Goal: Find specific page/section: Find specific page/section

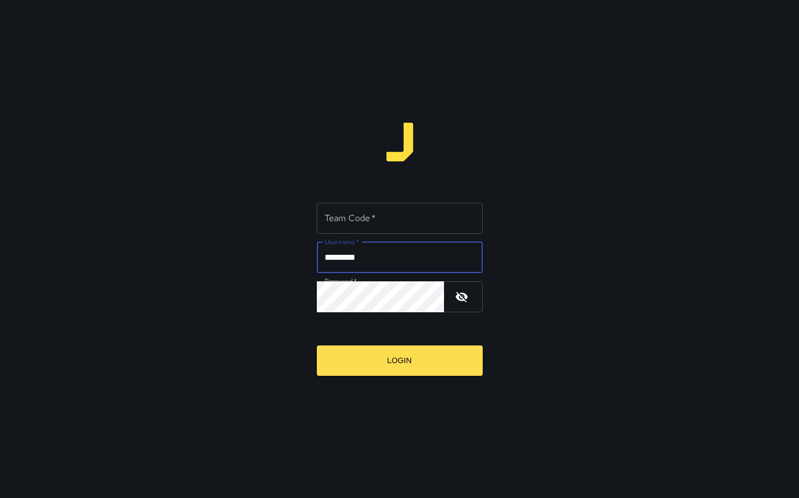
type input "*********"
click at [395, 216] on input "Team Code   *" at bounding box center [400, 218] width 166 height 31
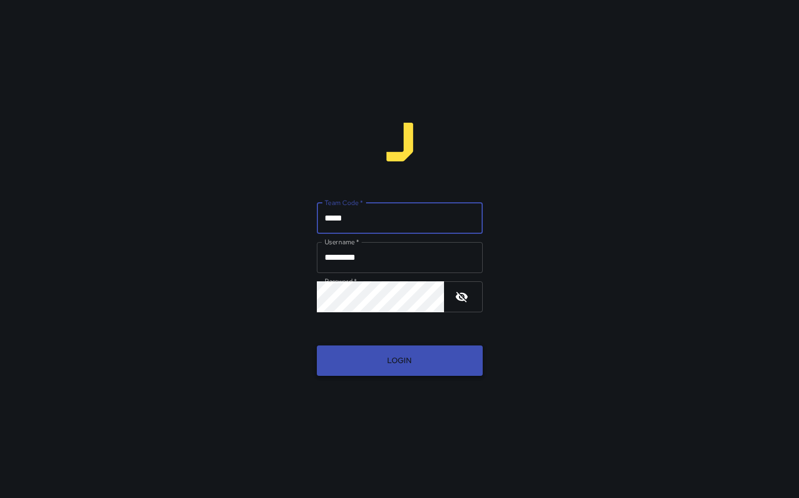
type input "*****"
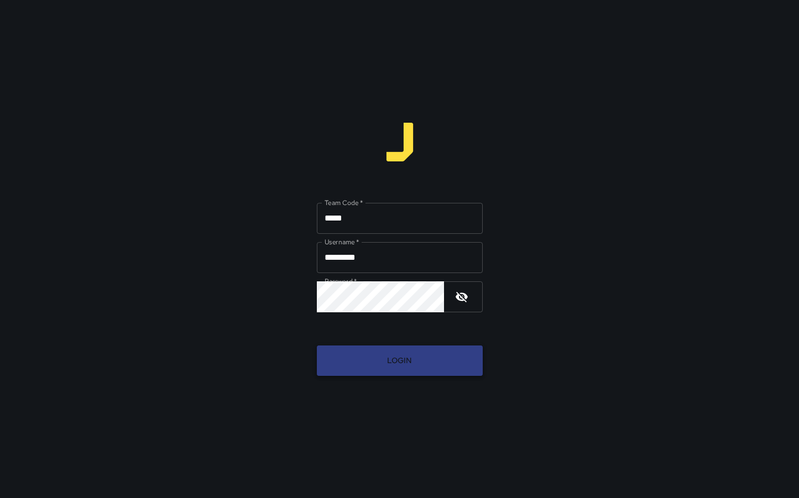
click at [426, 364] on button "Login" at bounding box center [400, 361] width 166 height 30
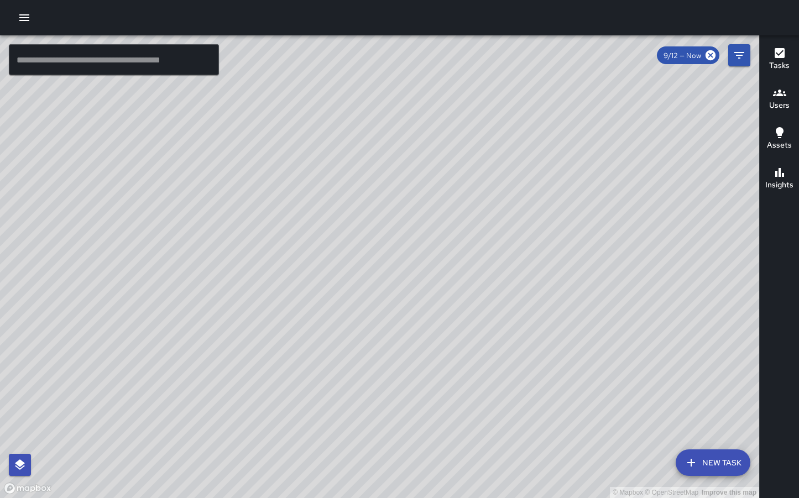
click at [30, 19] on icon "button" at bounding box center [24, 17] width 13 height 13
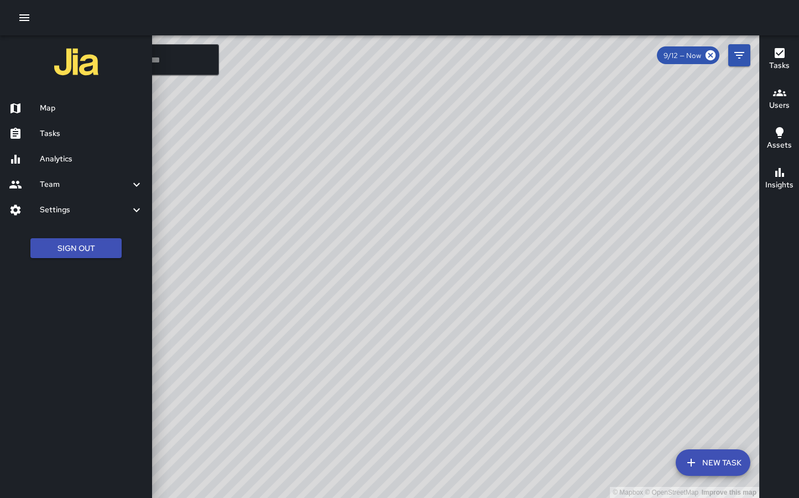
click at [63, 161] on h6 "Analytics" at bounding box center [91, 159] width 103 height 12
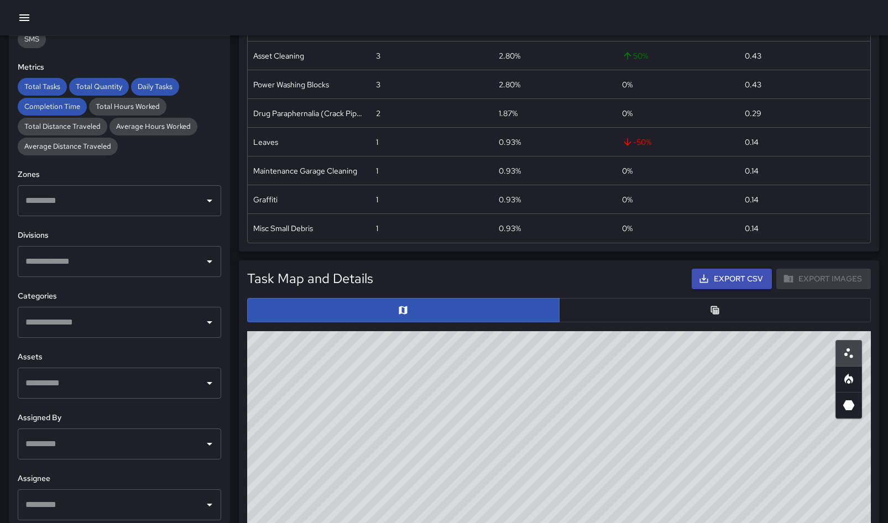
scroll to position [360, 0]
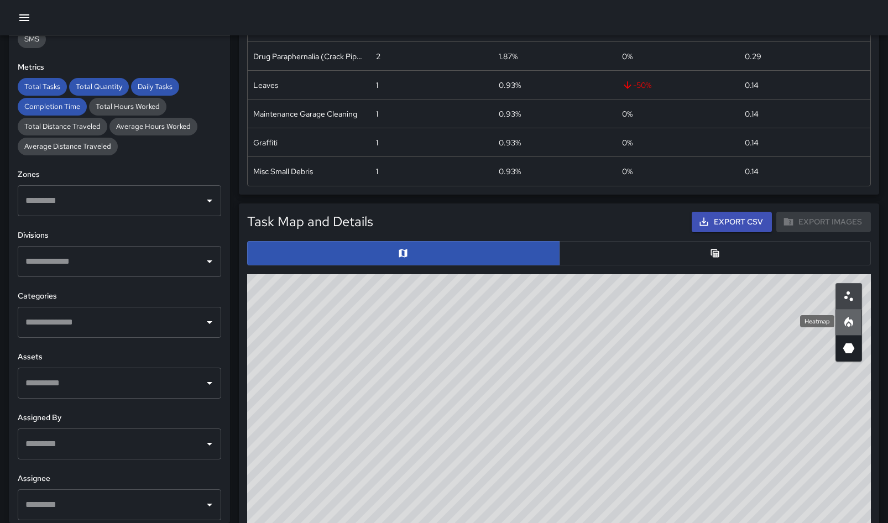
click at [798, 325] on icon "Heatmap" at bounding box center [848, 322] width 9 height 10
drag, startPoint x: 406, startPoint y: 340, endPoint x: 697, endPoint y: 435, distance: 305.8
click at [697, 435] on div "© Mapbox © OpenStreetMap Improve this map" at bounding box center [559, 495] width 624 height 442
drag, startPoint x: 589, startPoint y: 370, endPoint x: 517, endPoint y: 315, distance: 90.7
click at [517, 315] on div "© Mapbox © OpenStreetMap Improve this map" at bounding box center [559, 495] width 624 height 442
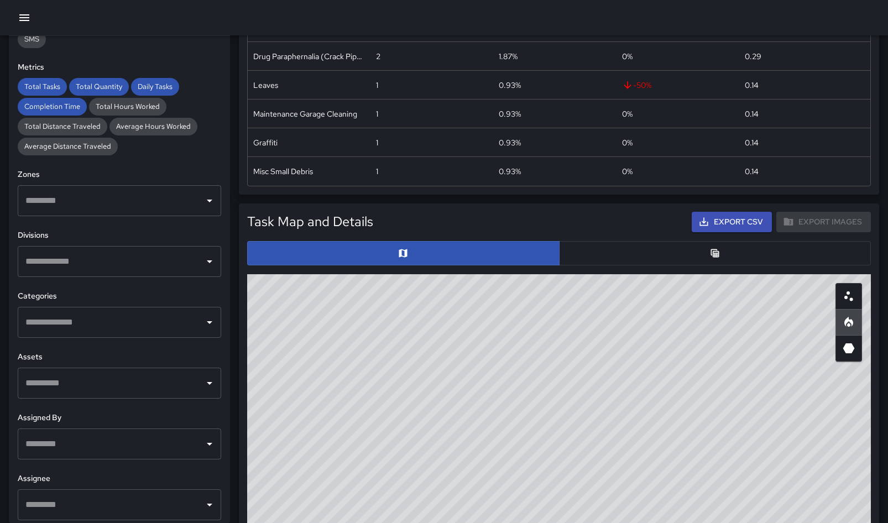
drag, startPoint x: 555, startPoint y: 357, endPoint x: 558, endPoint y: 370, distance: 13.7
click at [558, 370] on div "© Mapbox © OpenStreetMap Improve this map" at bounding box center [559, 495] width 624 height 442
click at [798, 349] on icon "3D Heatmap" at bounding box center [849, 348] width 12 height 10
drag, startPoint x: 608, startPoint y: 330, endPoint x: 657, endPoint y: 395, distance: 82.0
click at [608, 414] on div "© Mapbox © OpenStreetMap Improve this map" at bounding box center [559, 495] width 624 height 442
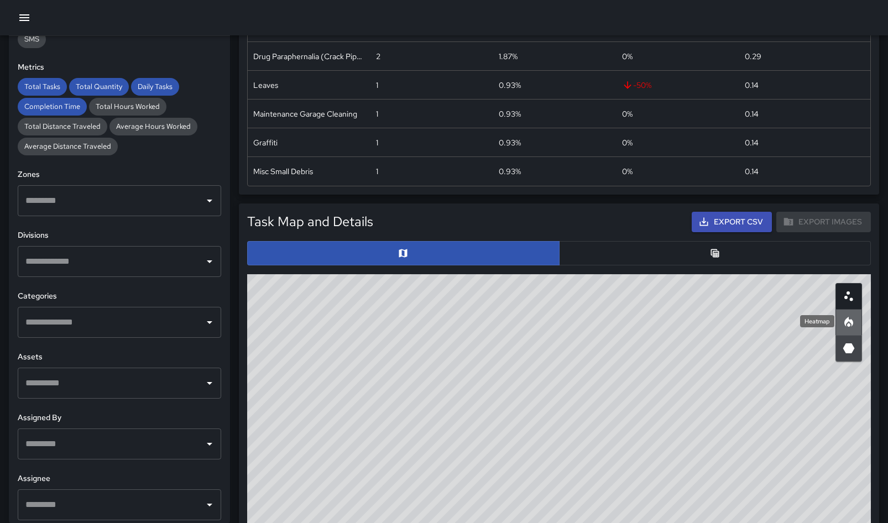
click at [798, 320] on icon "Heatmap" at bounding box center [848, 322] width 9 height 10
click at [798, 295] on icon "Scatterplot" at bounding box center [848, 296] width 13 height 13
click at [798, 320] on icon "Heatmap" at bounding box center [848, 322] width 9 height 10
drag, startPoint x: 653, startPoint y: 427, endPoint x: 630, endPoint y: 344, distance: 85.6
click at [630, 344] on div "© Mapbox © OpenStreetMap Improve this map" at bounding box center [559, 495] width 624 height 442
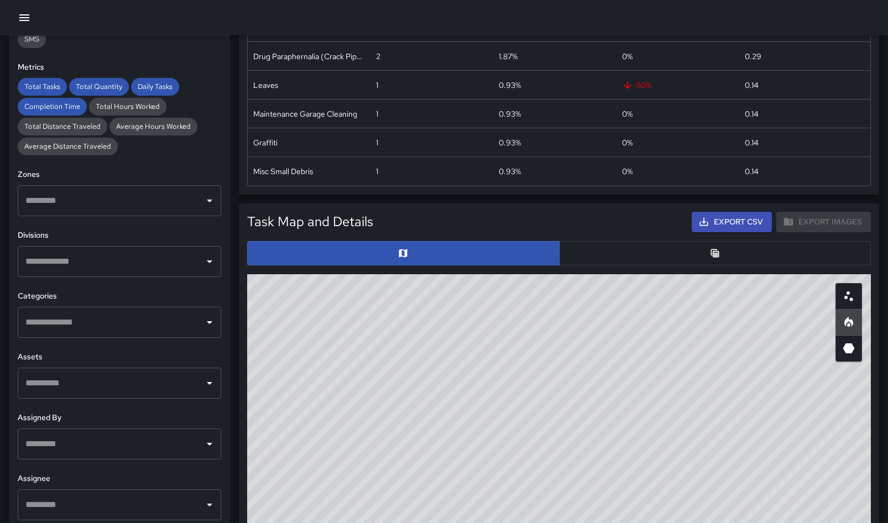
drag, startPoint x: 675, startPoint y: 381, endPoint x: 662, endPoint y: 360, distance: 24.1
click at [662, 360] on div "© Mapbox © OpenStreetMap Improve this map" at bounding box center [559, 495] width 624 height 442
drag, startPoint x: 542, startPoint y: 376, endPoint x: 621, endPoint y: 380, distance: 78.6
click at [621, 380] on div "© Mapbox © OpenStreetMap Improve this map" at bounding box center [559, 495] width 624 height 442
drag, startPoint x: 706, startPoint y: 375, endPoint x: 666, endPoint y: 334, distance: 57.9
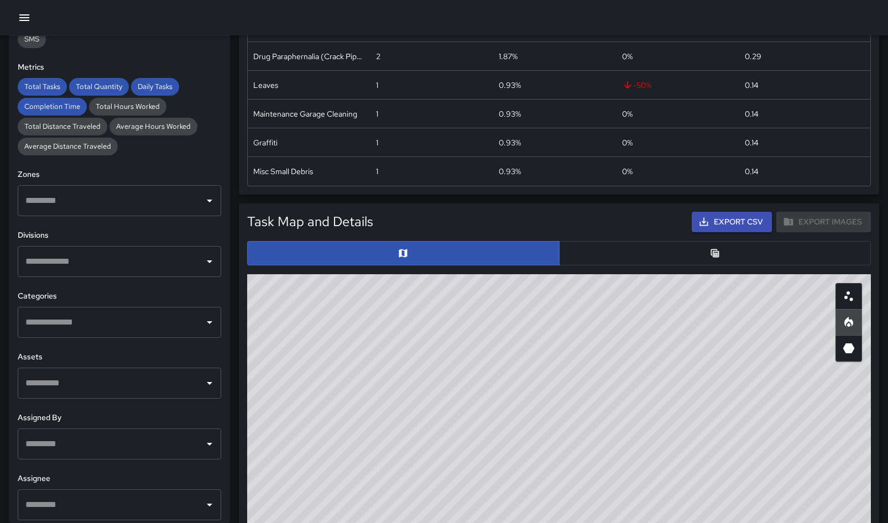
click at [666, 334] on div "© Mapbox © OpenStreetMap Improve this map" at bounding box center [559, 495] width 624 height 442
drag, startPoint x: 545, startPoint y: 381, endPoint x: 576, endPoint y: 383, distance: 31.0
click at [576, 383] on div "© Mapbox © OpenStreetMap Improve this map" at bounding box center [559, 495] width 624 height 442
drag, startPoint x: 594, startPoint y: 388, endPoint x: 587, endPoint y: 417, distance: 30.0
click at [587, 417] on div "© Mapbox © OpenStreetMap Improve this map" at bounding box center [559, 495] width 624 height 442
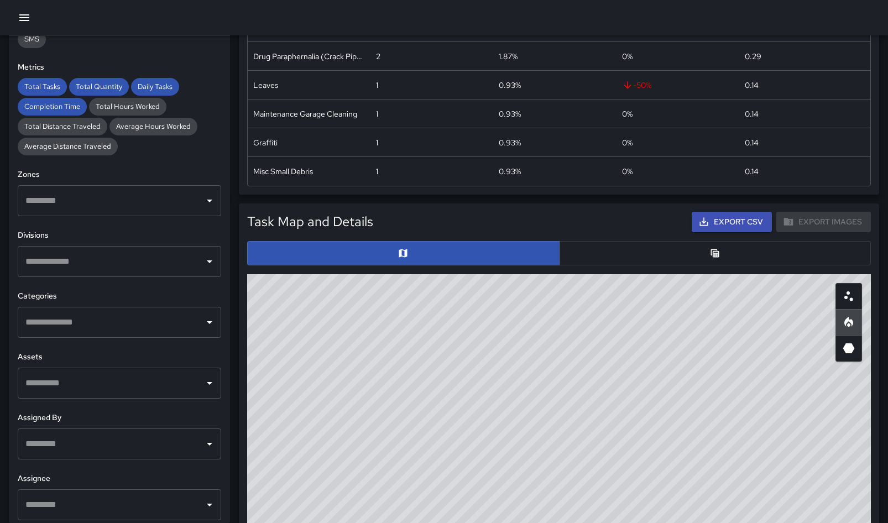
drag, startPoint x: 395, startPoint y: 363, endPoint x: 394, endPoint y: 352, distance: 10.5
click at [394, 352] on div "© Mapbox © OpenStreetMap Improve this map" at bounding box center [559, 495] width 624 height 442
drag, startPoint x: 394, startPoint y: 352, endPoint x: 447, endPoint y: 365, distance: 54.6
click at [447, 365] on div "© Mapbox © OpenStreetMap Improve this map" at bounding box center [559, 495] width 624 height 442
drag, startPoint x: 447, startPoint y: 348, endPoint x: 441, endPoint y: 390, distance: 43.0
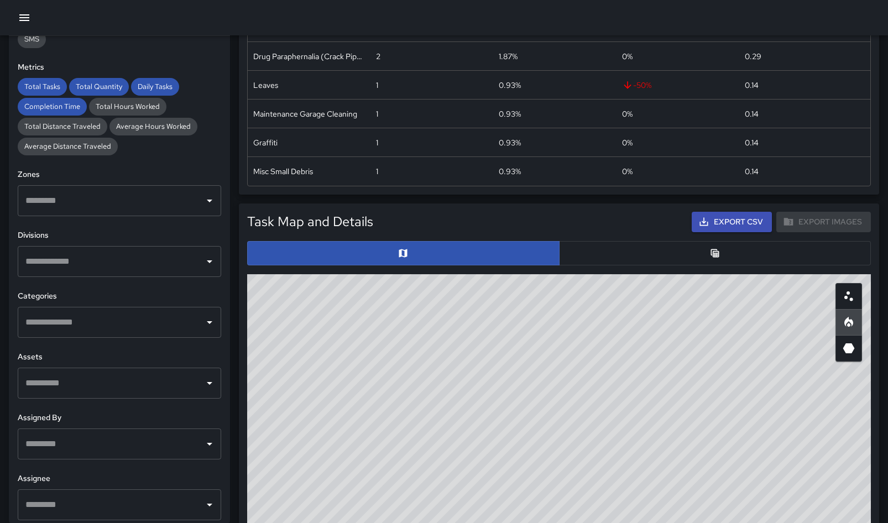
click at [442, 391] on div "© Mapbox © OpenStreetMap Improve this map" at bounding box center [559, 495] width 624 height 442
drag, startPoint x: 380, startPoint y: 387, endPoint x: 383, endPoint y: 337, distance: 49.9
click at [383, 337] on div "© Mapbox © OpenStreetMap Improve this map" at bounding box center [559, 495] width 624 height 442
drag, startPoint x: 433, startPoint y: 339, endPoint x: 302, endPoint y: 369, distance: 134.5
click at [302, 369] on div "© Mapbox © OpenStreetMap Improve this map" at bounding box center [559, 495] width 624 height 442
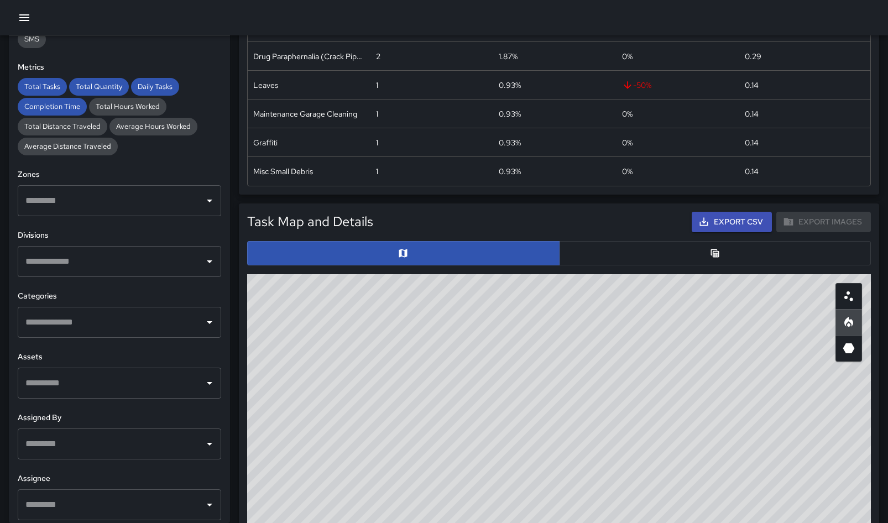
drag, startPoint x: 341, startPoint y: 321, endPoint x: 349, endPoint y: 342, distance: 22.1
click at [349, 342] on div "© Mapbox © OpenStreetMap Improve this map" at bounding box center [559, 495] width 624 height 442
drag, startPoint x: 346, startPoint y: 347, endPoint x: 368, endPoint y: 301, distance: 50.4
click at [368, 301] on div "© Mapbox © OpenStreetMap Improve this map" at bounding box center [559, 495] width 624 height 442
drag, startPoint x: 365, startPoint y: 334, endPoint x: 414, endPoint y: 327, distance: 48.6
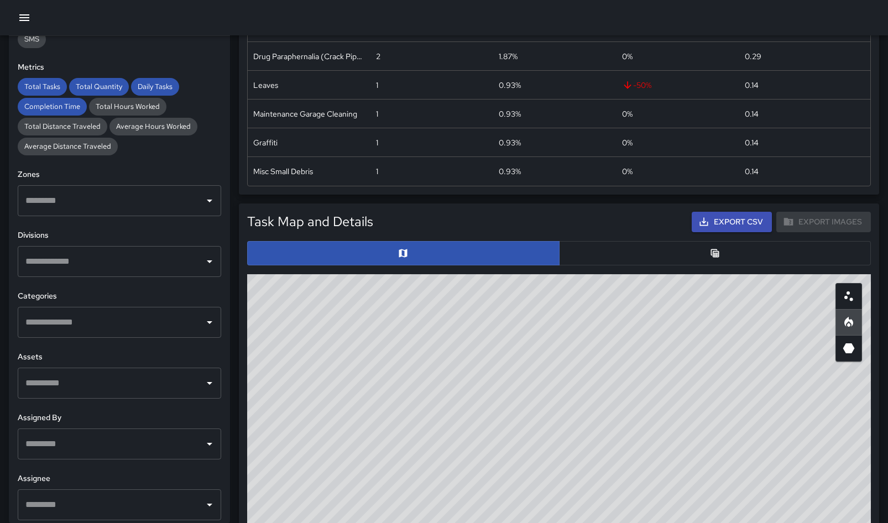
click at [414, 327] on div "© Mapbox © OpenStreetMap Improve this map" at bounding box center [559, 495] width 624 height 442
drag, startPoint x: 399, startPoint y: 334, endPoint x: 376, endPoint y: 396, distance: 65.9
click at [376, 397] on div "© Mapbox © OpenStreetMap Improve this map" at bounding box center [559, 495] width 624 height 442
drag, startPoint x: 383, startPoint y: 387, endPoint x: 410, endPoint y: 375, distance: 29.7
click at [410, 375] on div "© Mapbox © OpenStreetMap Improve this map" at bounding box center [559, 495] width 624 height 442
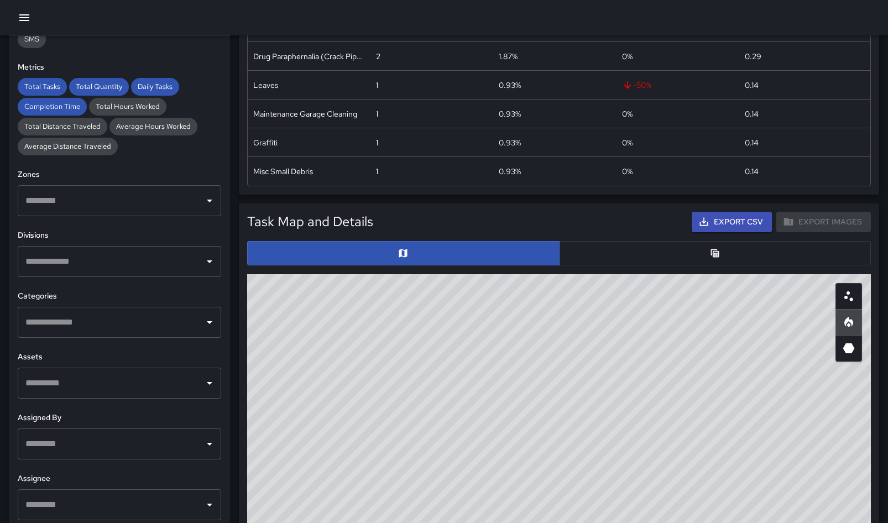
drag, startPoint x: 410, startPoint y: 375, endPoint x: 391, endPoint y: 378, distance: 18.5
click at [391, 378] on div "© Mapbox © OpenStreetMap Improve this map" at bounding box center [559, 495] width 624 height 442
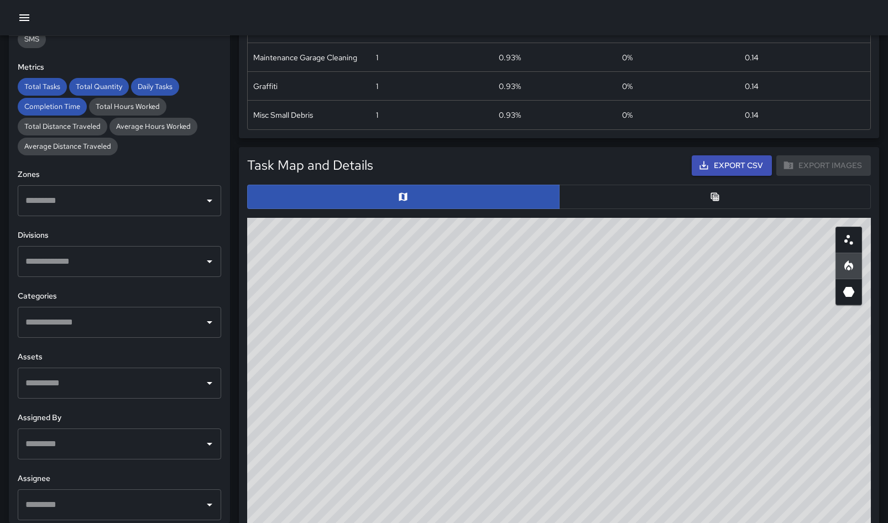
scroll to position [206, 0]
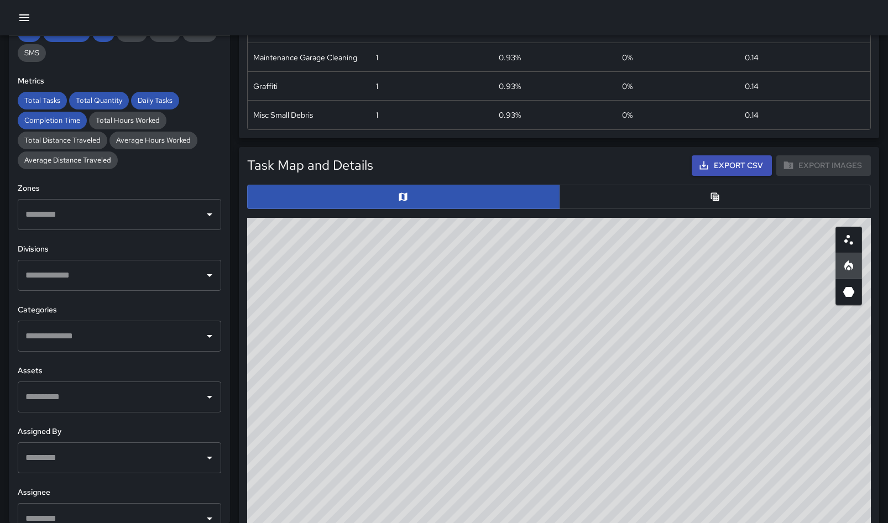
drag, startPoint x: 365, startPoint y: 274, endPoint x: 423, endPoint y: 275, distance: 58.1
click at [423, 275] on div "© Mapbox © OpenStreetMap Improve this map" at bounding box center [559, 439] width 624 height 442
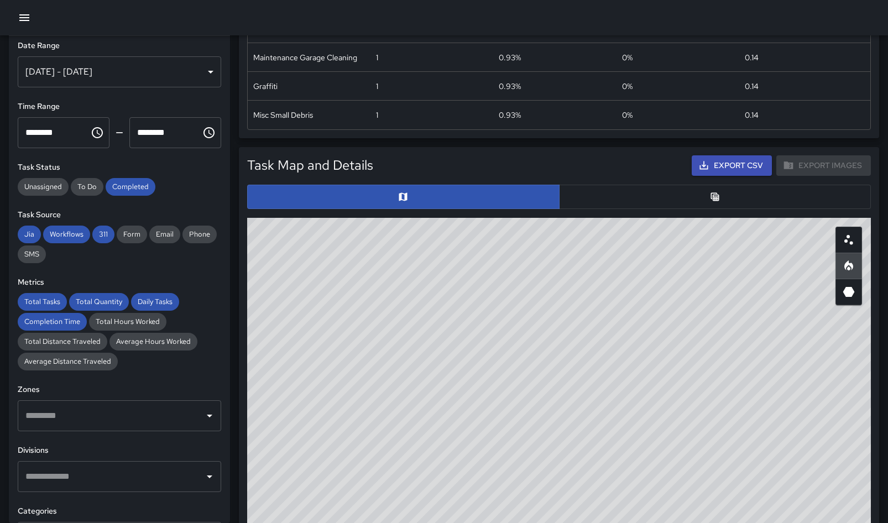
scroll to position [0, 0]
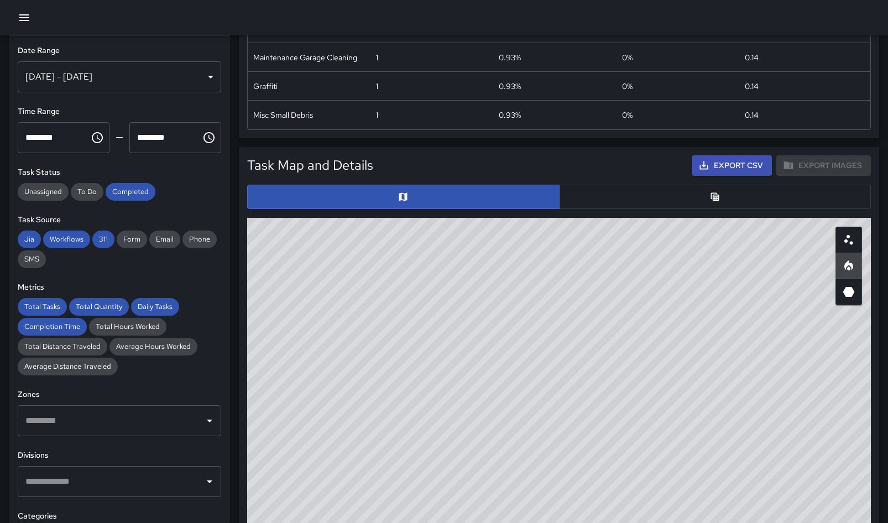
drag, startPoint x: 334, startPoint y: 318, endPoint x: 367, endPoint y: 315, distance: 32.2
click at [367, 315] on div "© Mapbox © OpenStreetMap Improve this map" at bounding box center [559, 439] width 624 height 442
